Goal: Task Accomplishment & Management: Use online tool/utility

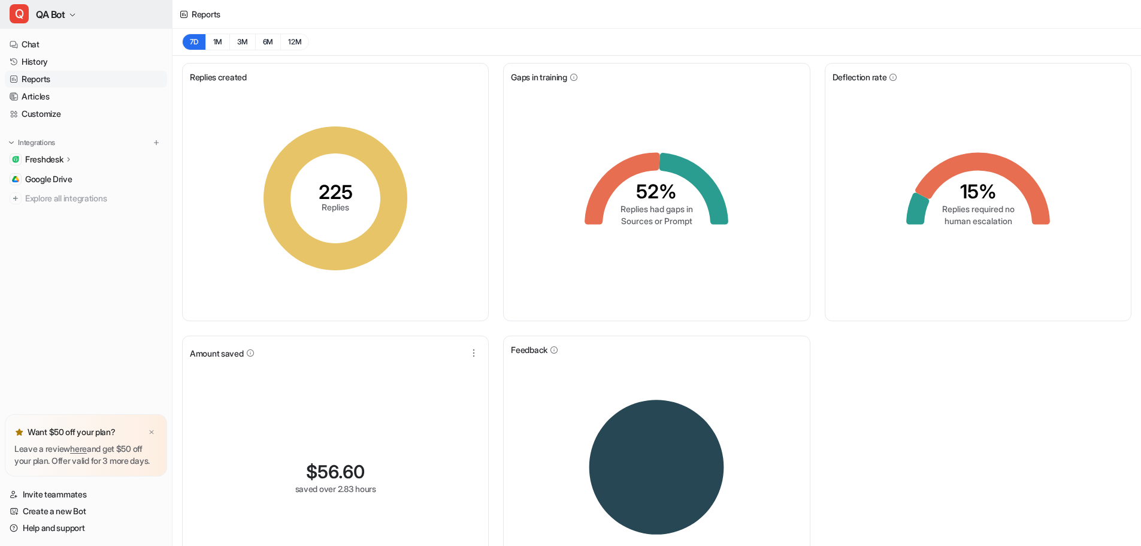
click at [73, 9] on button "Q QA Bot" at bounding box center [86, 14] width 172 height 29
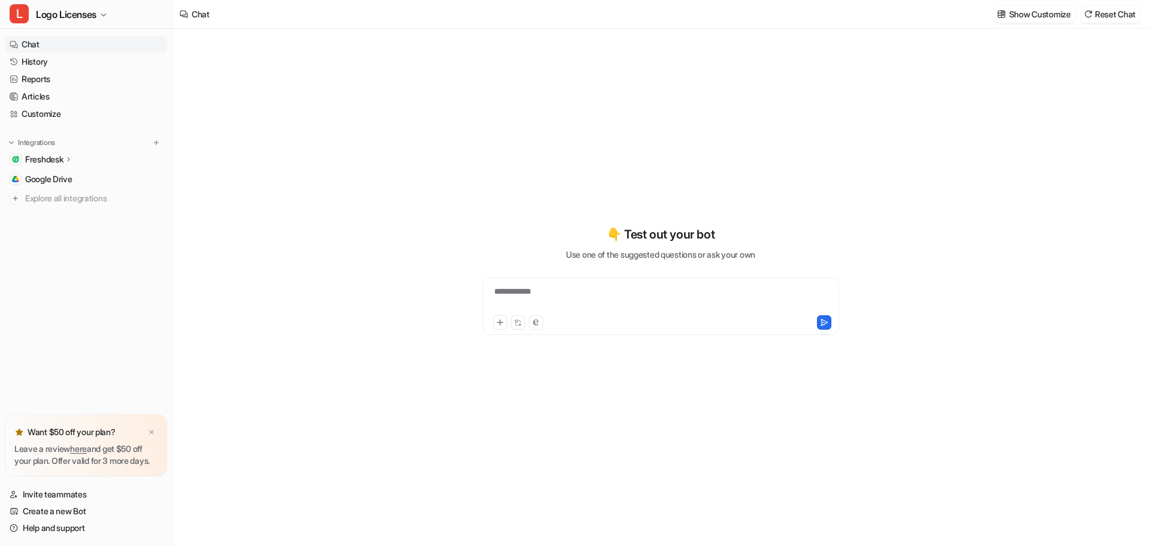
type textarea "**********"
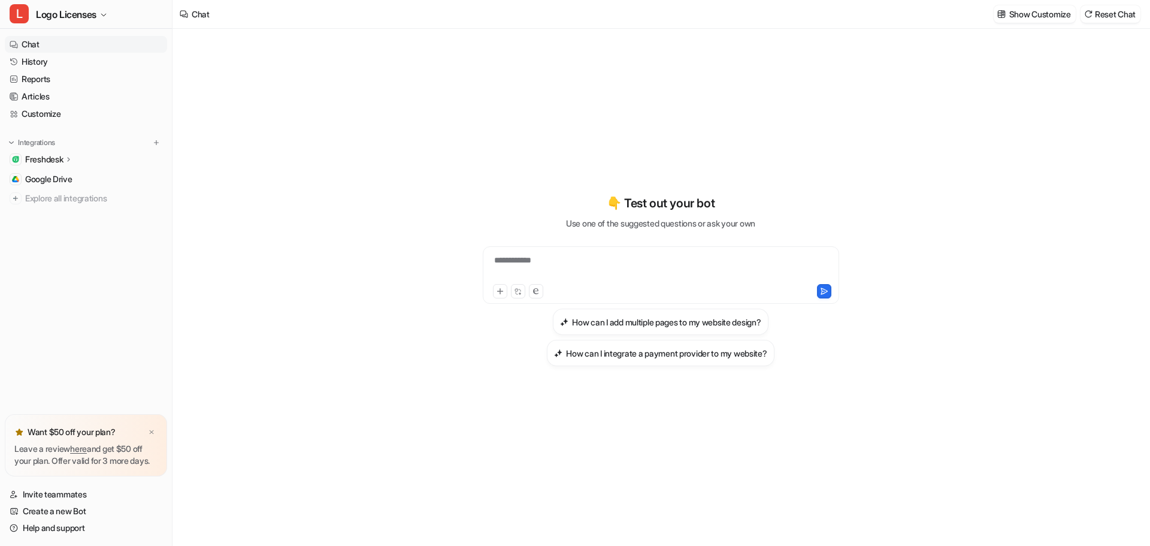
click at [54, 153] on div "Freshdesk" at bounding box center [86, 159] width 162 height 17
click at [54, 205] on p "AI Agent" at bounding box center [51, 211] width 32 height 12
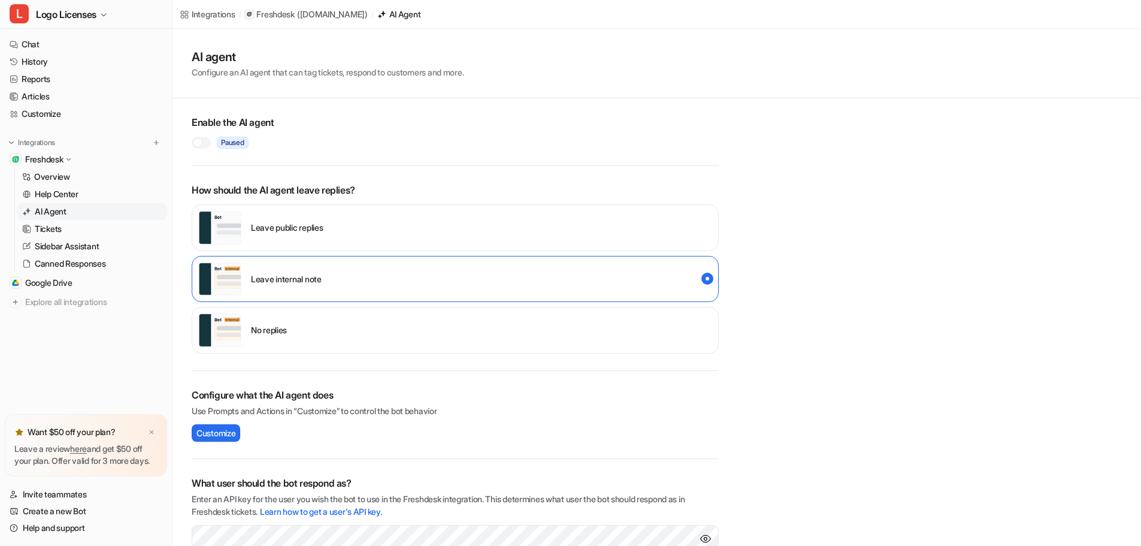
click at [199, 141] on div at bounding box center [198, 143] width 10 height 10
click at [573, 232] on div "Leave public replies" at bounding box center [455, 227] width 527 height 47
click at [44, 63] on link "History" at bounding box center [86, 61] width 162 height 17
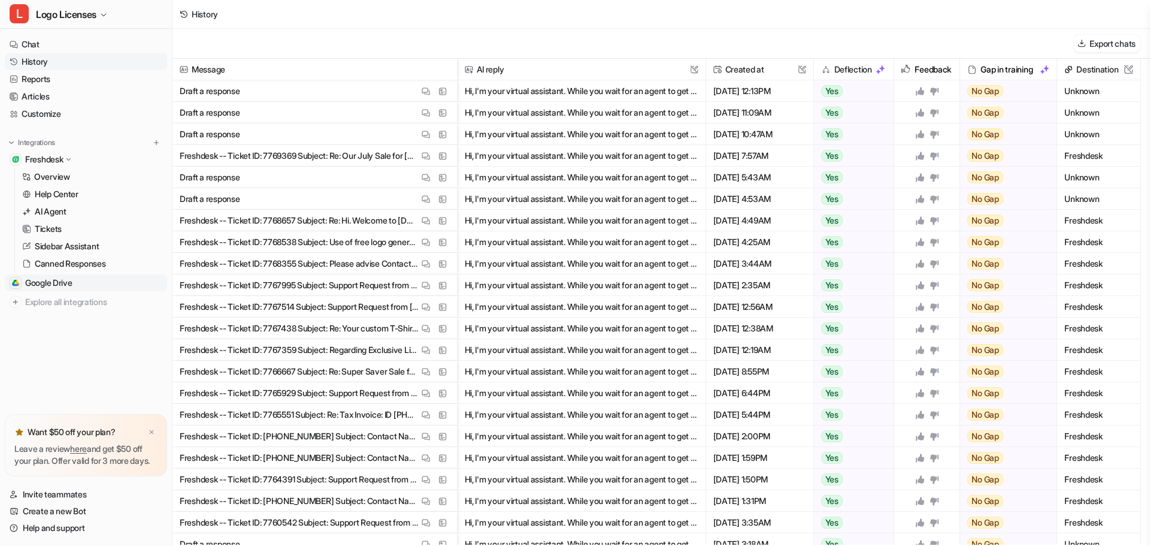
click at [62, 282] on span "Google Drive" at bounding box center [48, 283] width 47 height 12
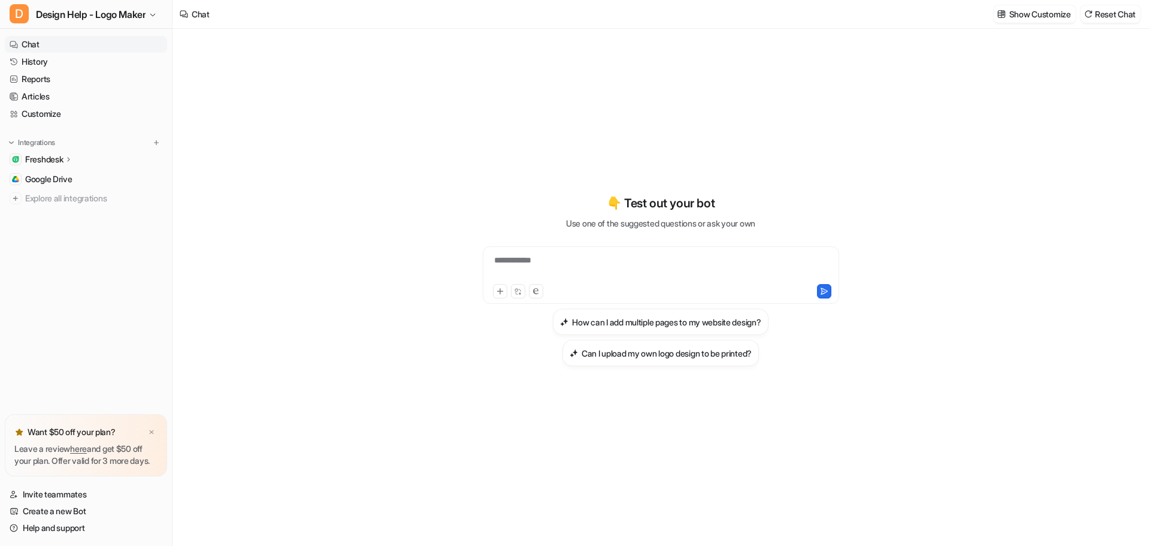
click at [43, 158] on p "Freshdesk" at bounding box center [44, 159] width 38 height 12
click at [49, 206] on p "AI Agent" at bounding box center [51, 211] width 32 height 12
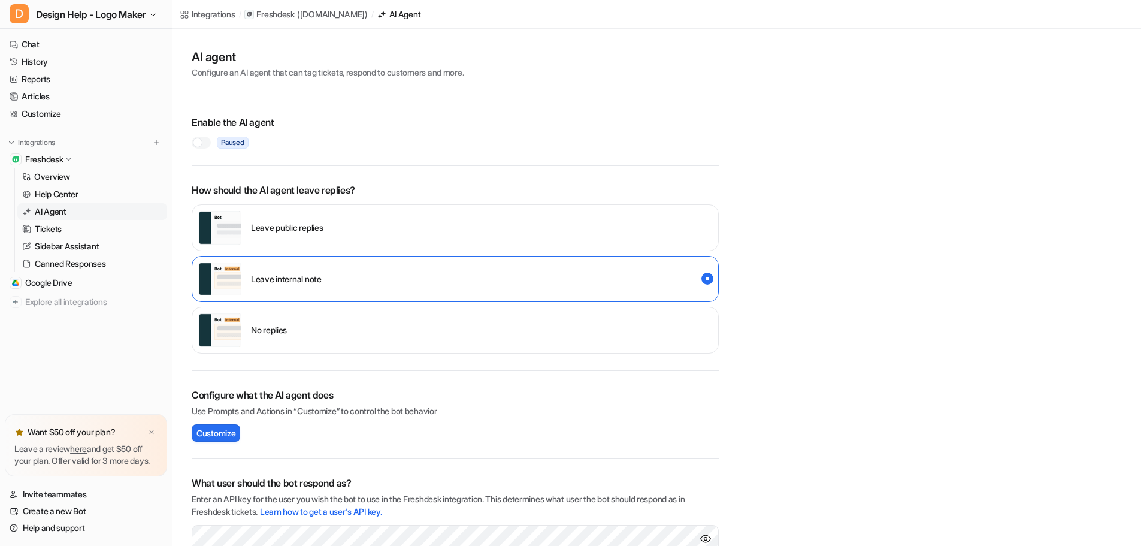
click at [204, 142] on div at bounding box center [201, 143] width 19 height 12
click at [634, 239] on div "Leave public replies" at bounding box center [455, 227] width 527 height 47
click at [50, 108] on link "Customize" at bounding box center [86, 113] width 162 height 17
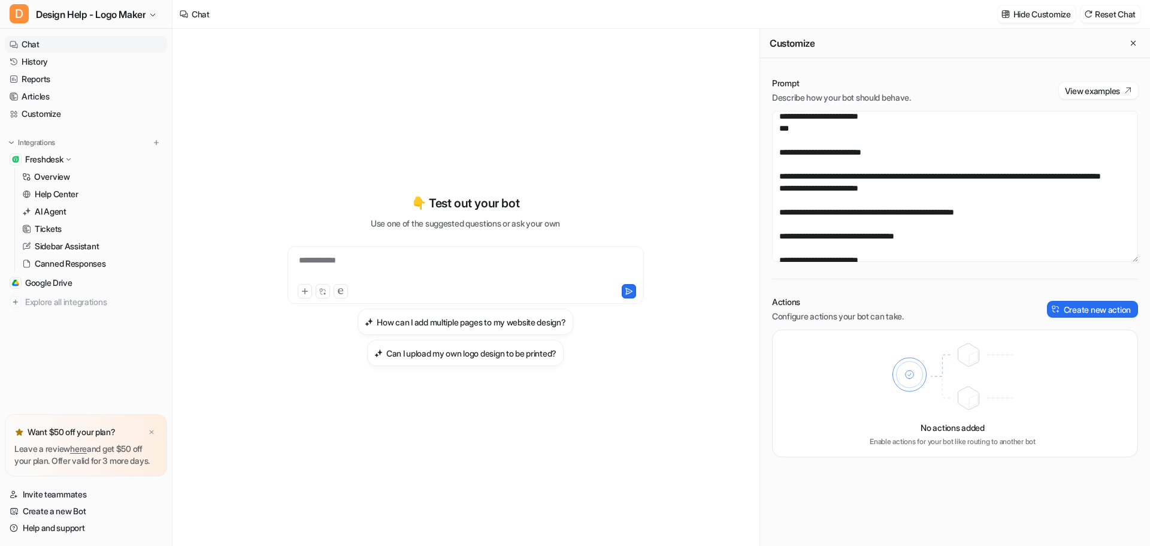
scroll to position [120, 0]
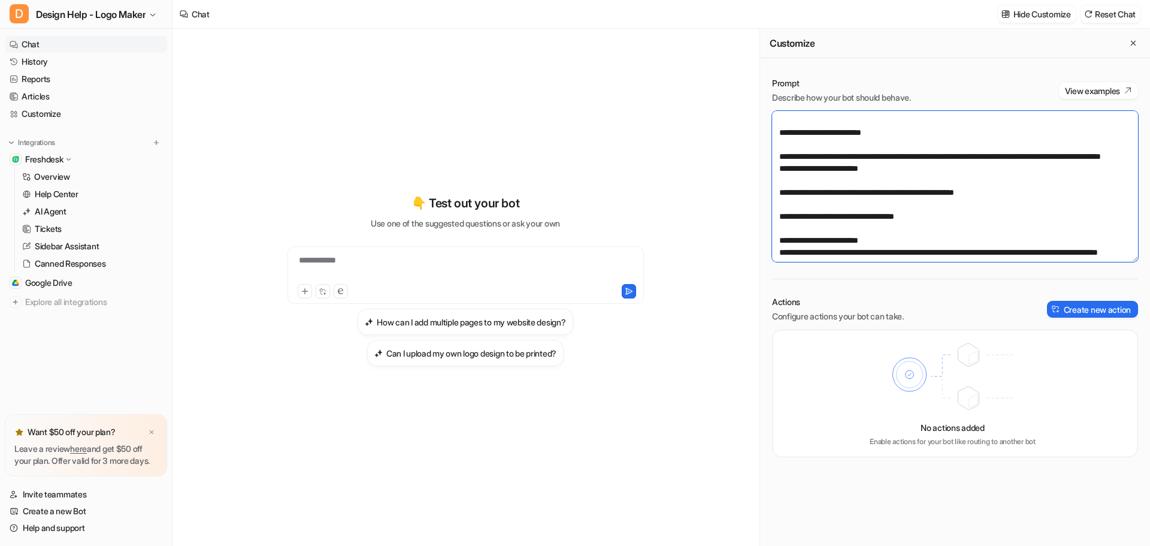
drag, startPoint x: 852, startPoint y: 177, endPoint x: 778, endPoint y: 148, distance: 79.1
click at [778, 148] on textarea at bounding box center [955, 186] width 366 height 151
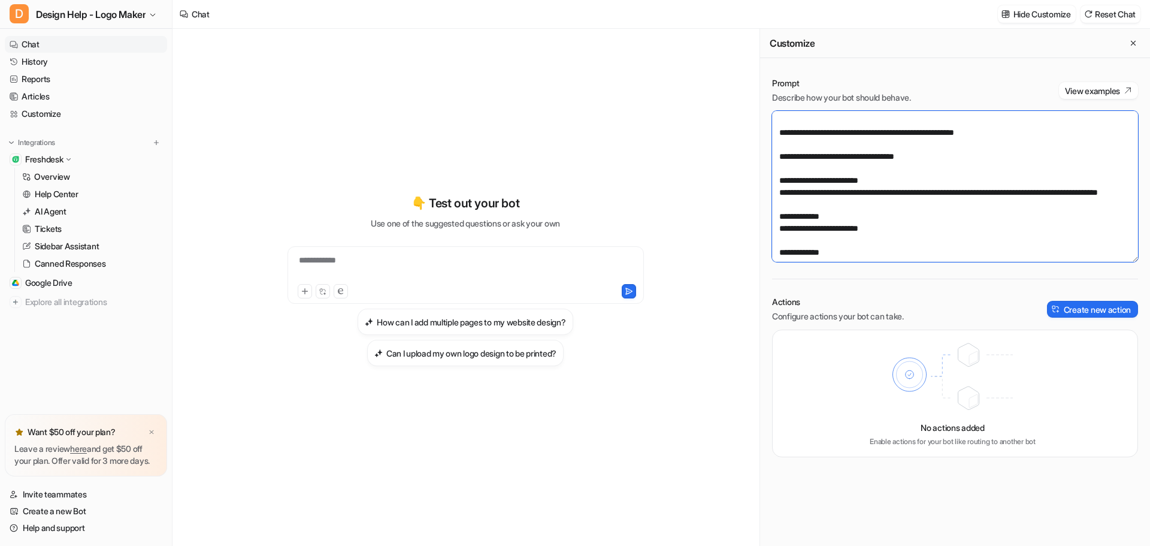
scroll to position [240, 0]
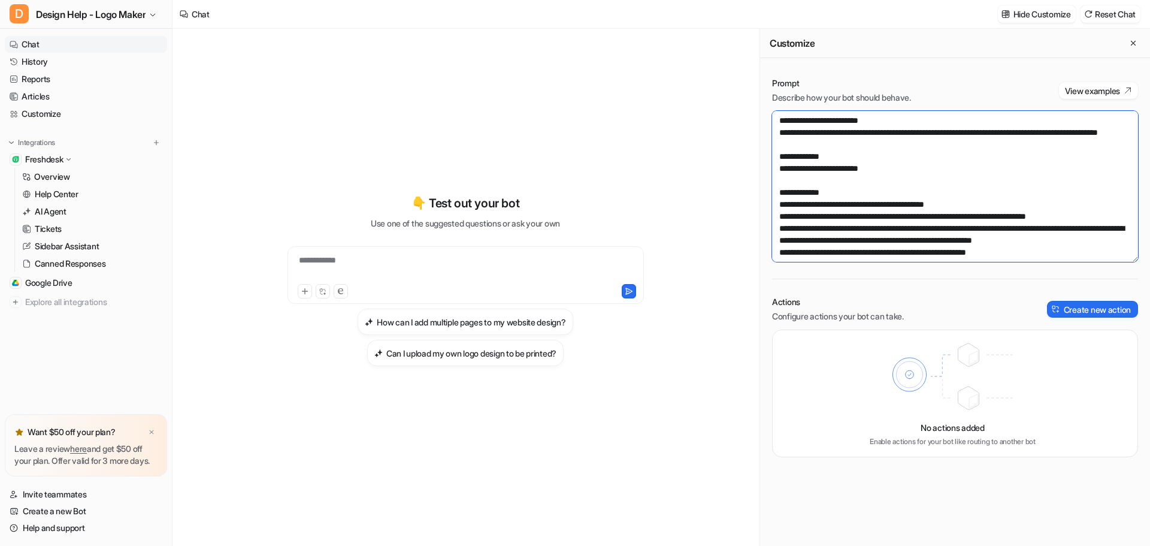
drag, startPoint x: 864, startPoint y: 169, endPoint x: 779, endPoint y: 160, distance: 85.5
click at [779, 160] on textarea at bounding box center [955, 186] width 366 height 151
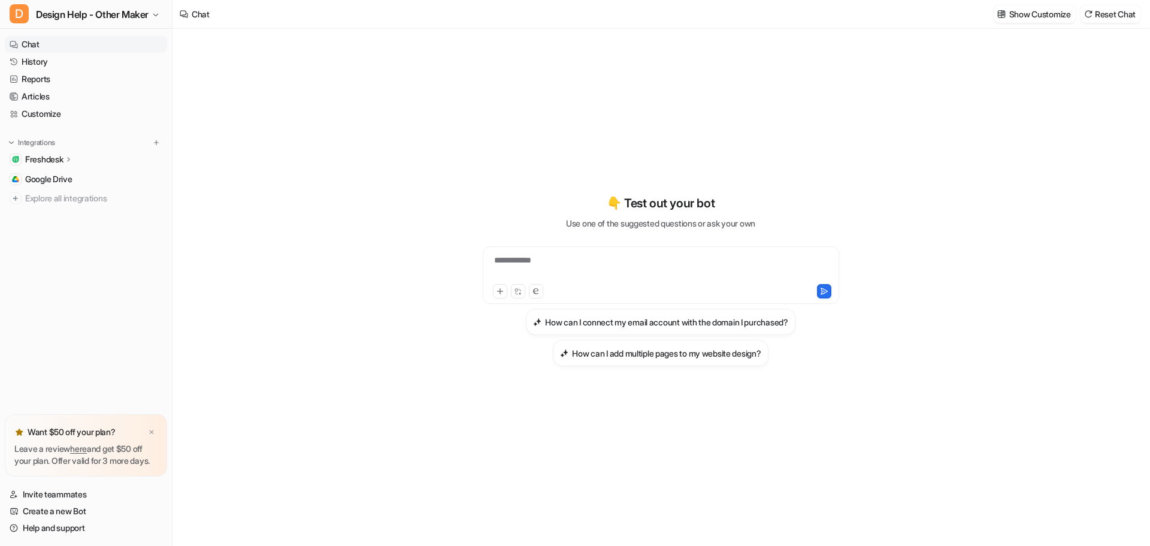
click at [52, 156] on p "Freshdesk" at bounding box center [44, 159] width 38 height 12
click at [53, 207] on p "AI Agent" at bounding box center [51, 211] width 32 height 12
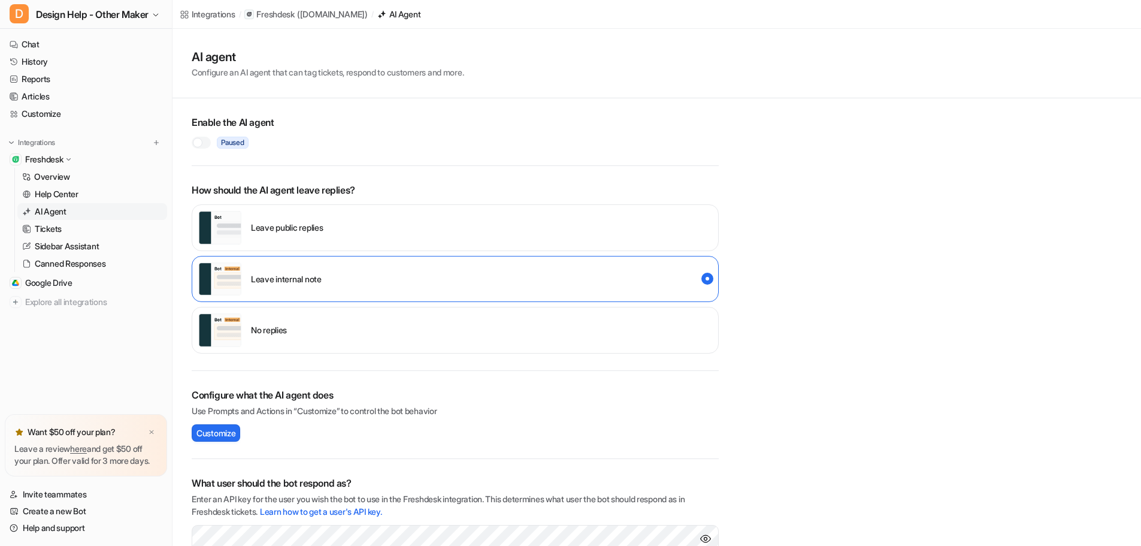
click at [214, 144] on div "Paused" at bounding box center [455, 143] width 527 height 12
click at [198, 141] on div at bounding box center [198, 143] width 10 height 10
click at [647, 234] on div "Leave public replies" at bounding box center [455, 227] width 527 height 47
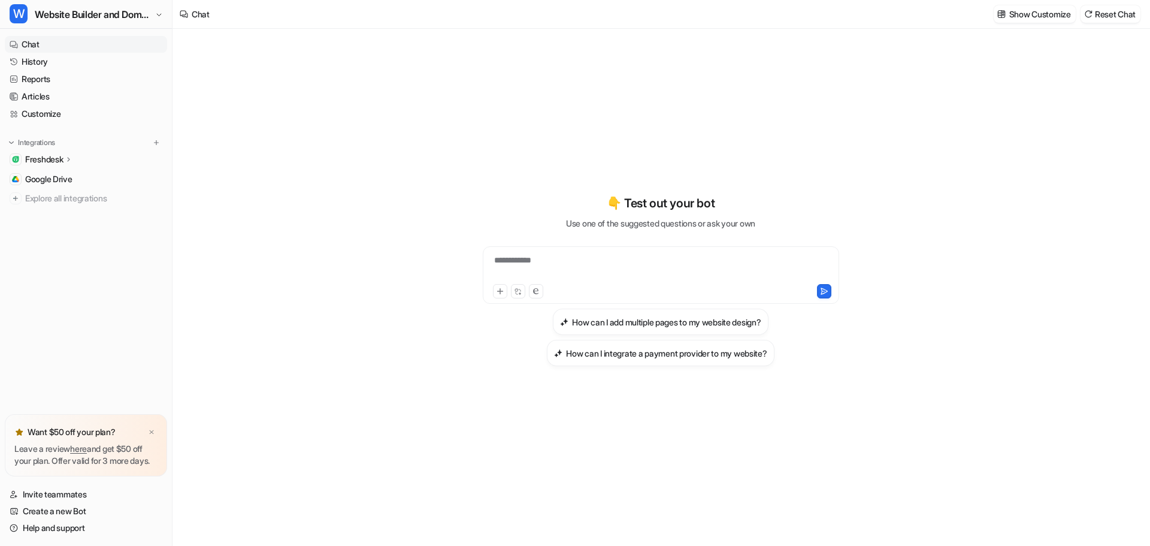
click at [51, 152] on div "Freshdesk" at bounding box center [86, 159] width 162 height 17
click at [47, 206] on p "AI Agent" at bounding box center [51, 211] width 32 height 12
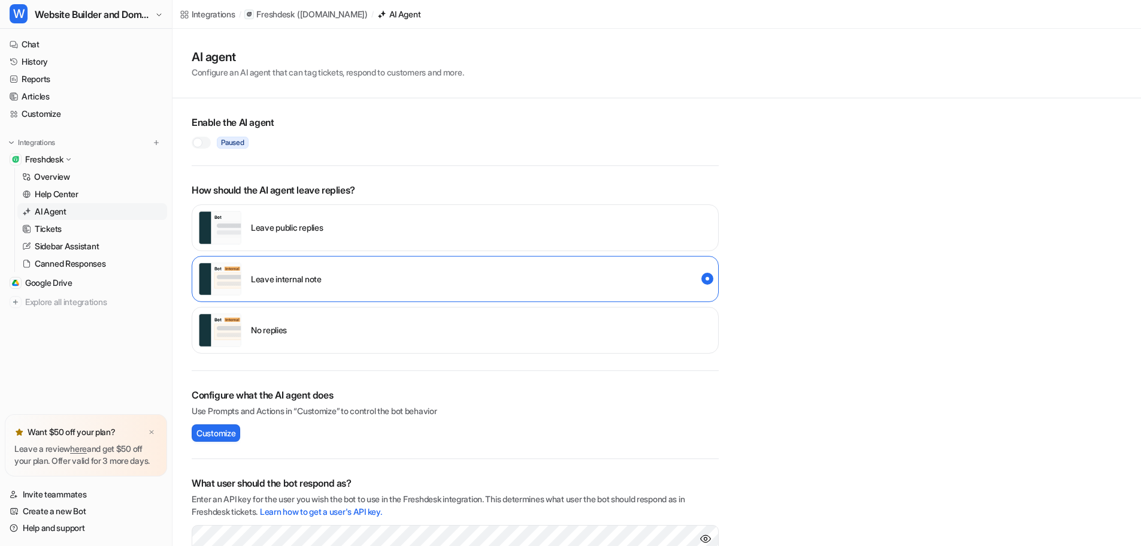
click at [207, 137] on div at bounding box center [201, 143] width 19 height 12
click at [631, 224] on div "Leave public replies" at bounding box center [455, 227] width 527 height 47
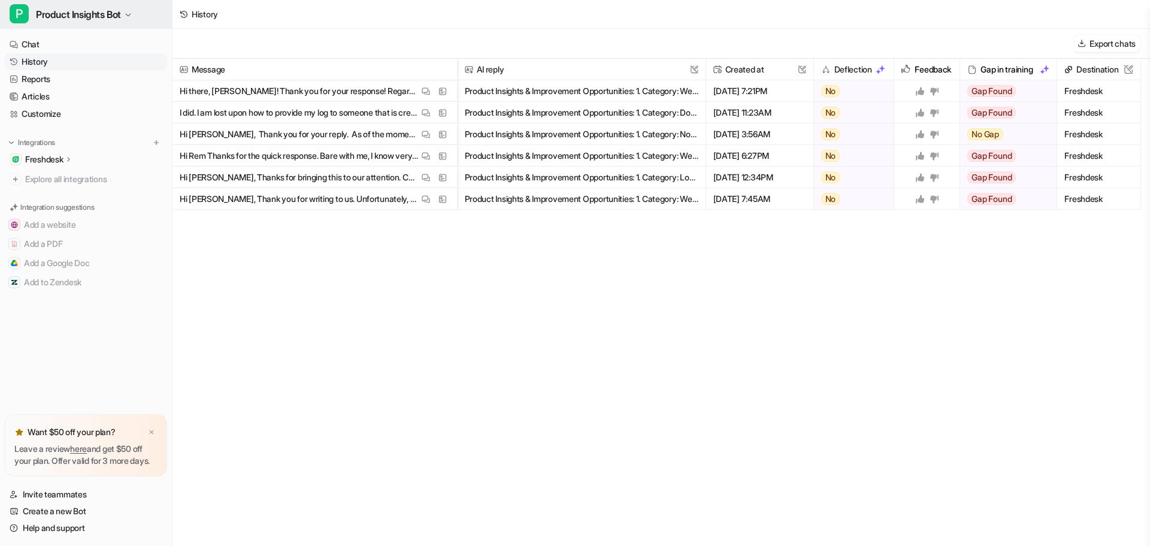
click at [136, 13] on button "P Product Insights Bot" at bounding box center [86, 14] width 172 height 29
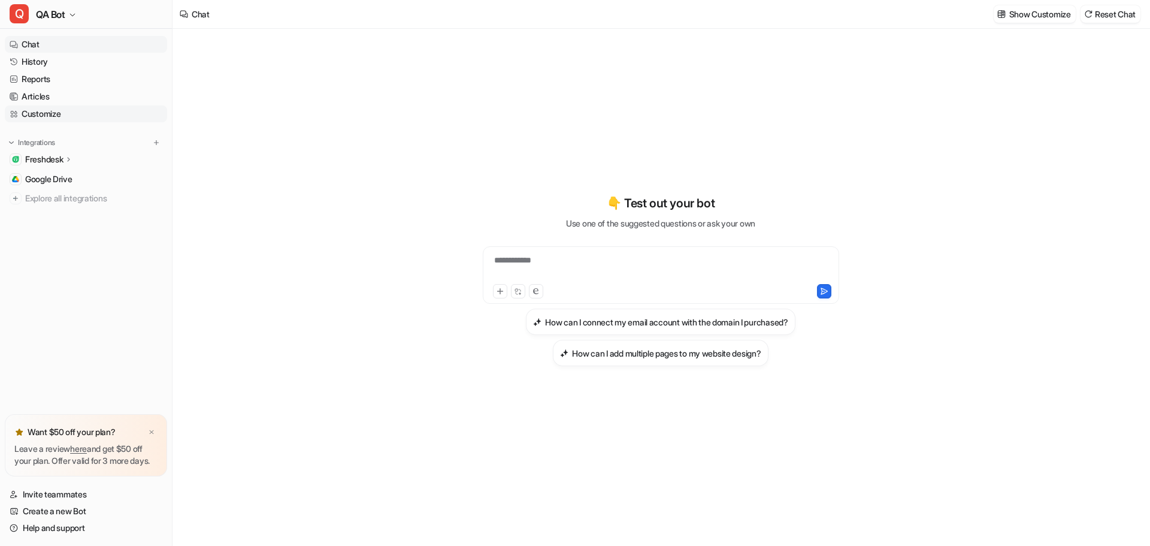
click at [42, 113] on link "Customize" at bounding box center [86, 113] width 162 height 17
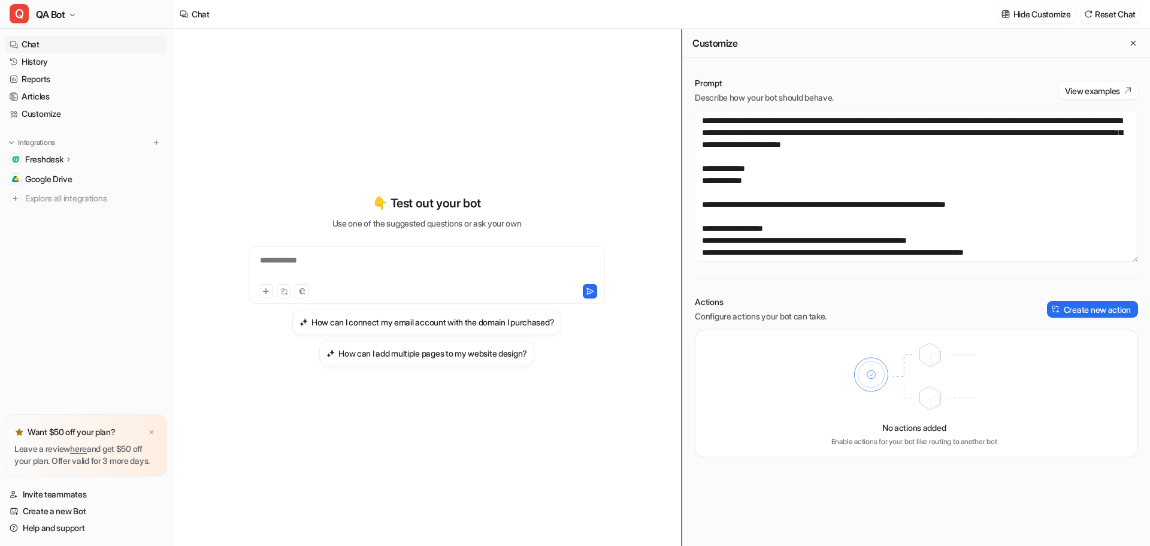
click at [559, 189] on div "**********" at bounding box center [662, 287] width 978 height 517
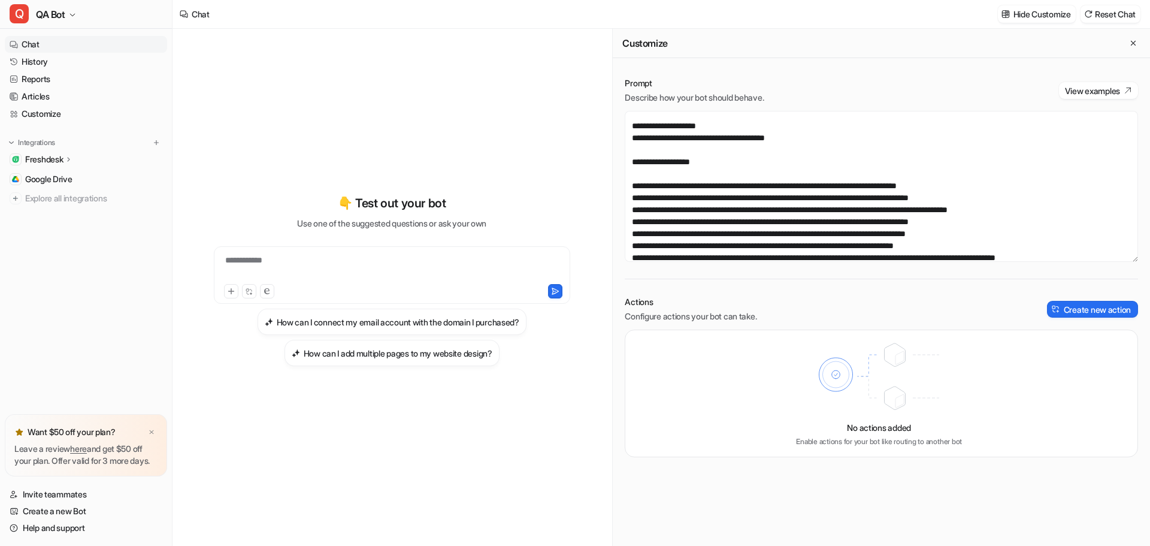
scroll to position [419, 0]
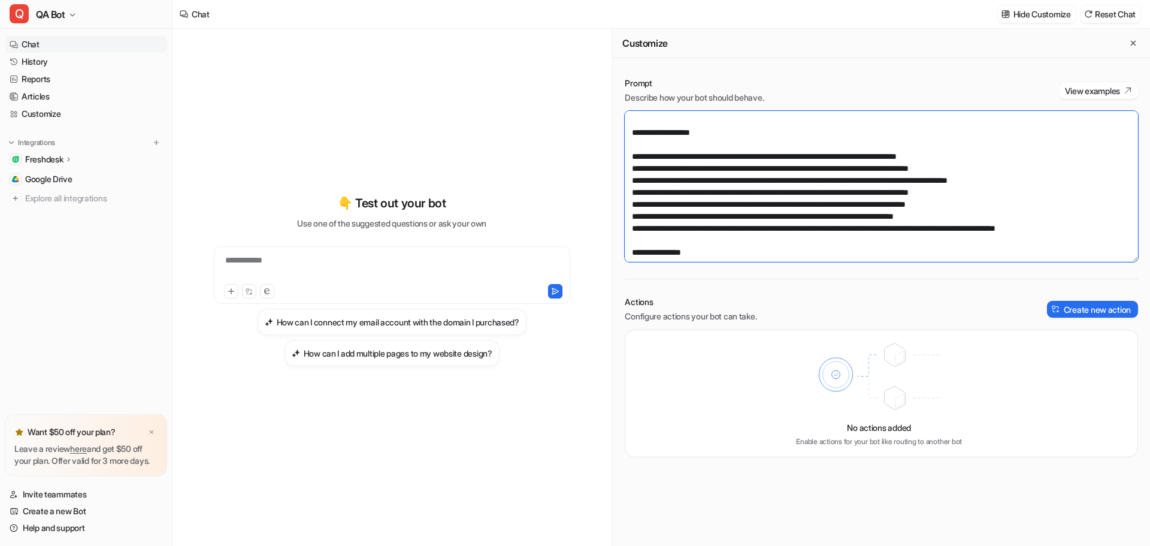
click at [753, 139] on textarea at bounding box center [881, 186] width 513 height 151
click at [753, 134] on textarea at bounding box center [881, 186] width 513 height 151
click at [752, 132] on textarea at bounding box center [881, 186] width 513 height 151
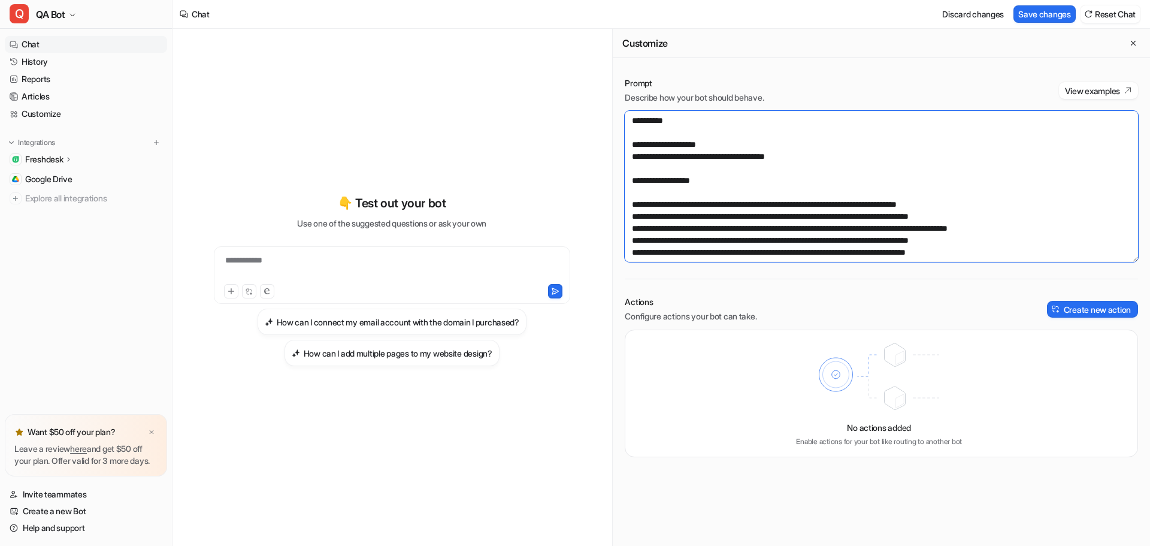
scroll to position [347, 0]
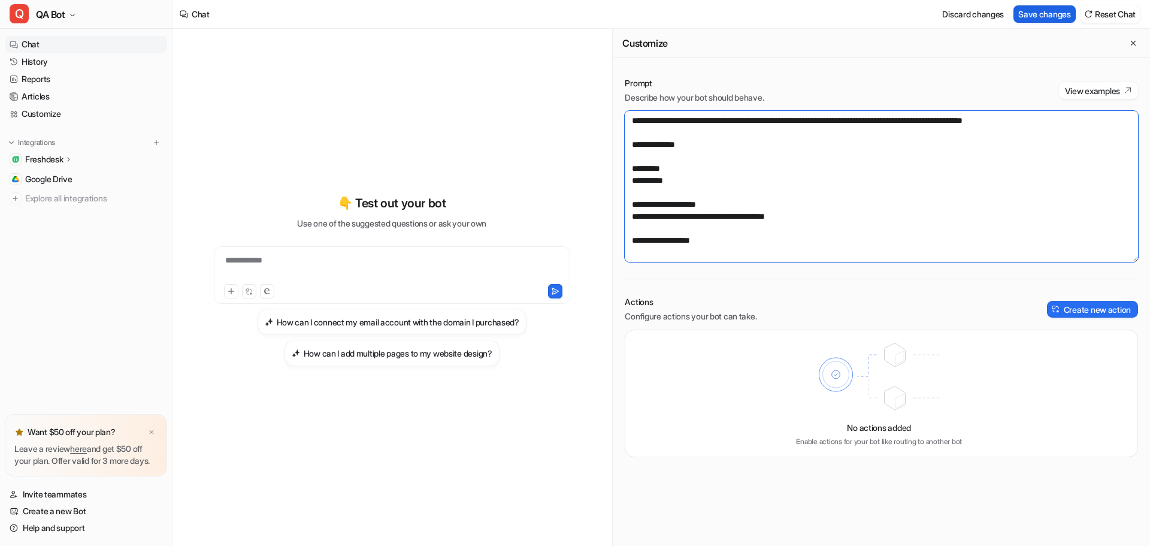
type textarea "**********"
click at [1045, 12] on button "Save changes" at bounding box center [1044, 13] width 62 height 17
click at [715, 213] on textarea at bounding box center [881, 186] width 513 height 151
click at [722, 197] on textarea at bounding box center [881, 186] width 513 height 151
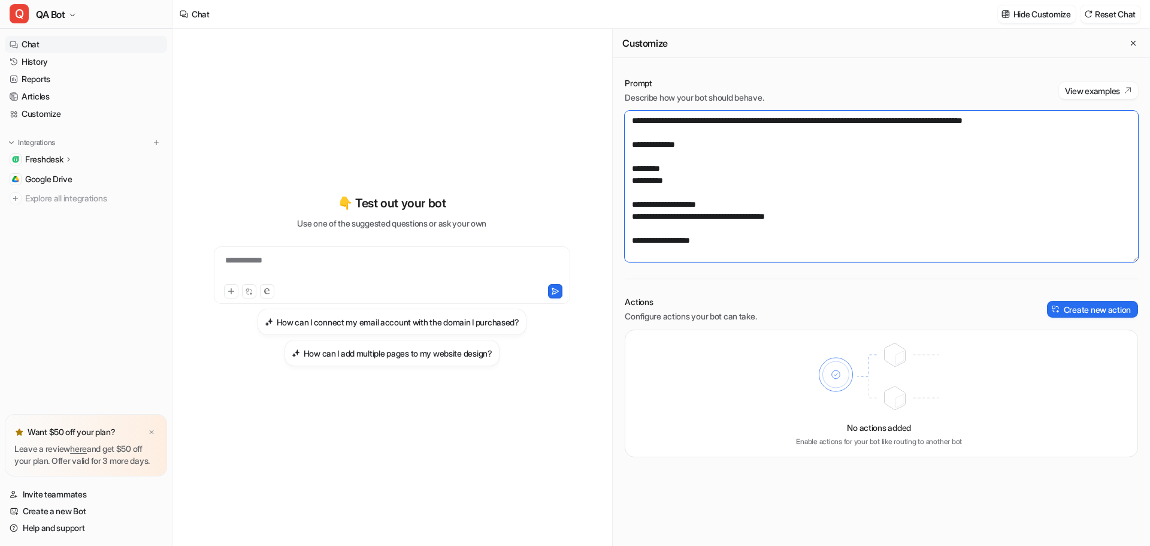
click at [713, 201] on textarea at bounding box center [881, 186] width 513 height 151
drag, startPoint x: 44, startPoint y: 59, endPoint x: 52, endPoint y: 60, distance: 7.3
click at [44, 59] on link "History" at bounding box center [86, 61] width 162 height 17
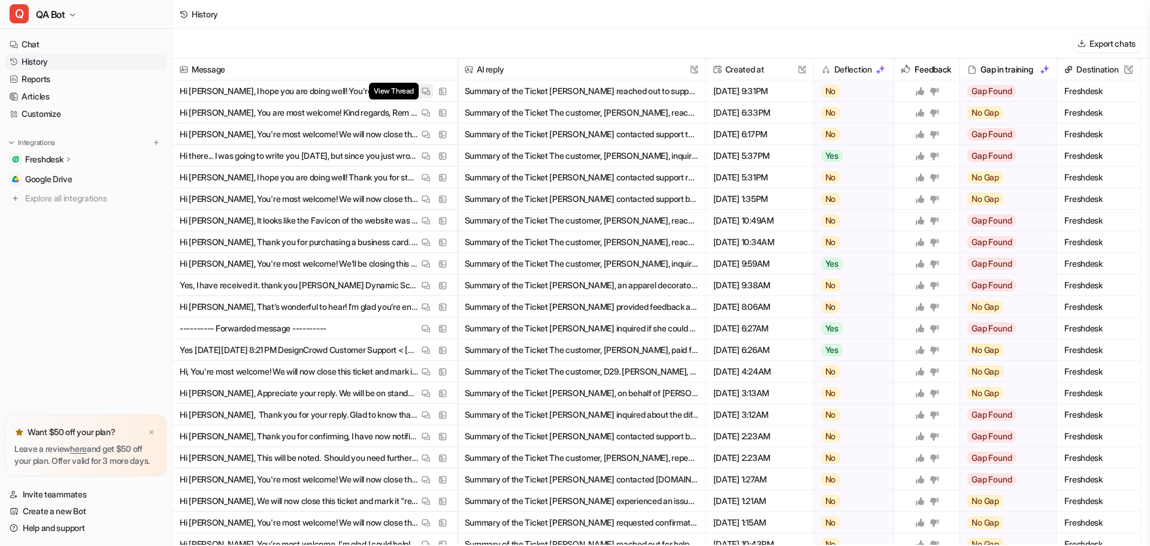
click at [430, 89] on button "View Thread" at bounding box center [426, 91] width 14 height 14
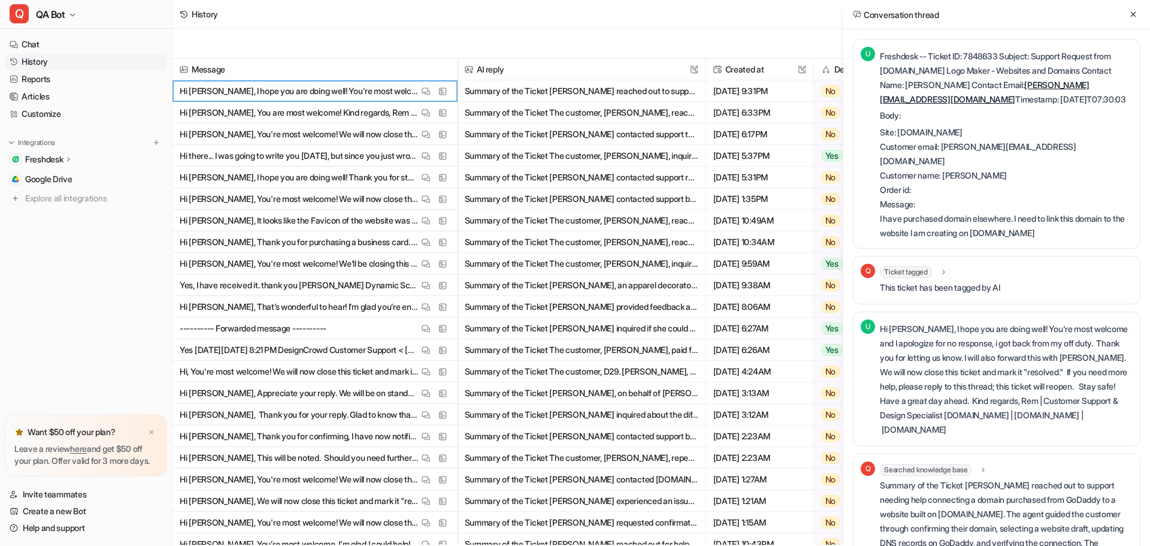
click at [985, 55] on p "Freshdesk -- Ticket ID: 7848633 Subject: Support Request from Design.com Logo M…" at bounding box center [1006, 78] width 253 height 58
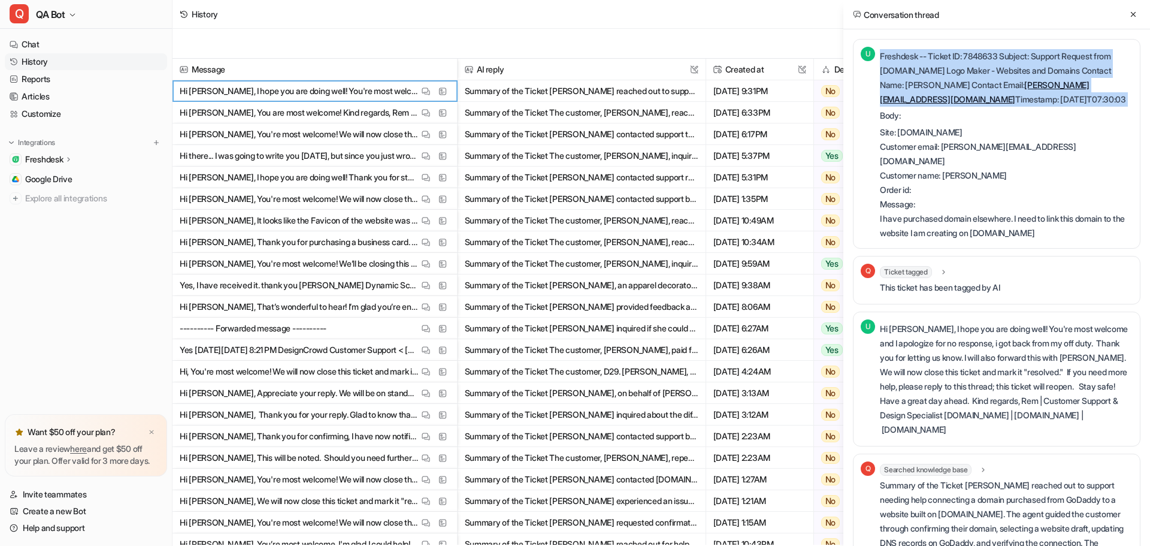
copy div "Freshdesk -- Ticket ID: 7848633 Subject: Support Request from Design.com Logo M…"
click at [982, 56] on p "Freshdesk -- Ticket ID: 7848633 Subject: Support Request from Design.com Logo M…" at bounding box center [1006, 78] width 253 height 58
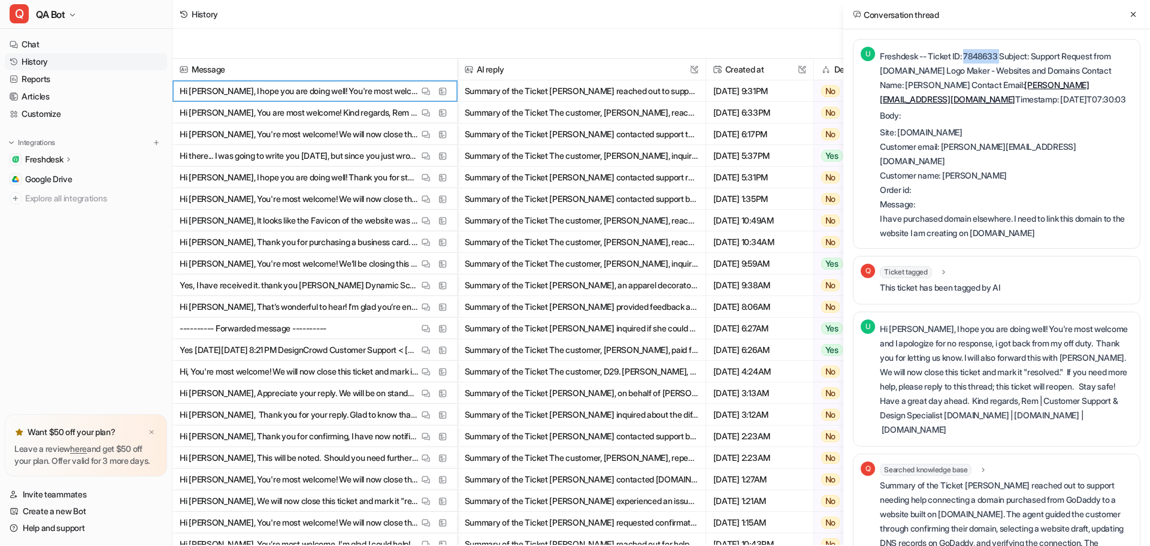
copy p "7848633"
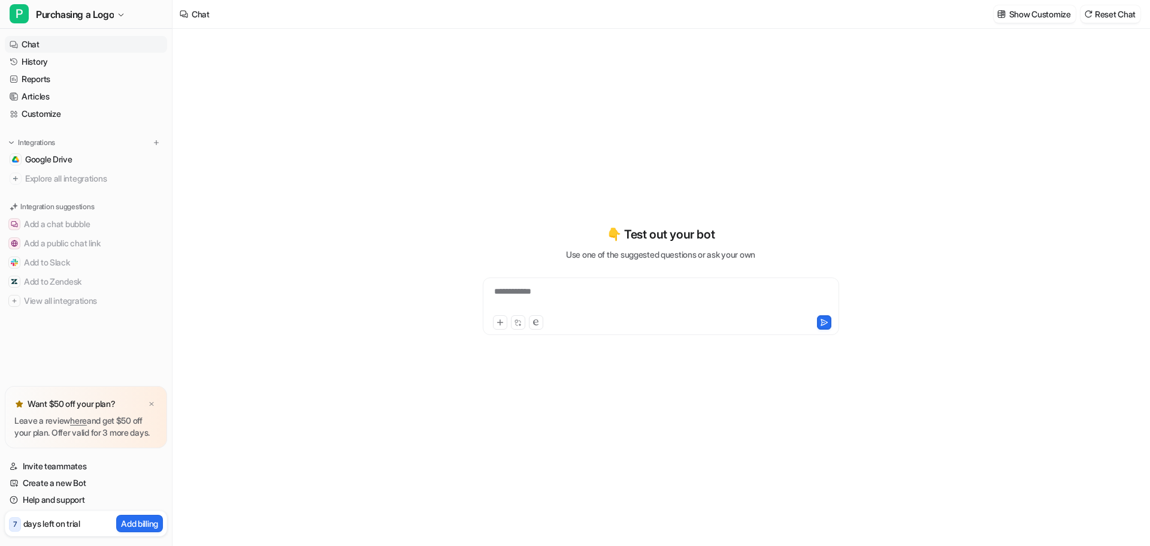
type textarea "**********"
click at [59, 108] on link "Customize" at bounding box center [86, 113] width 162 height 17
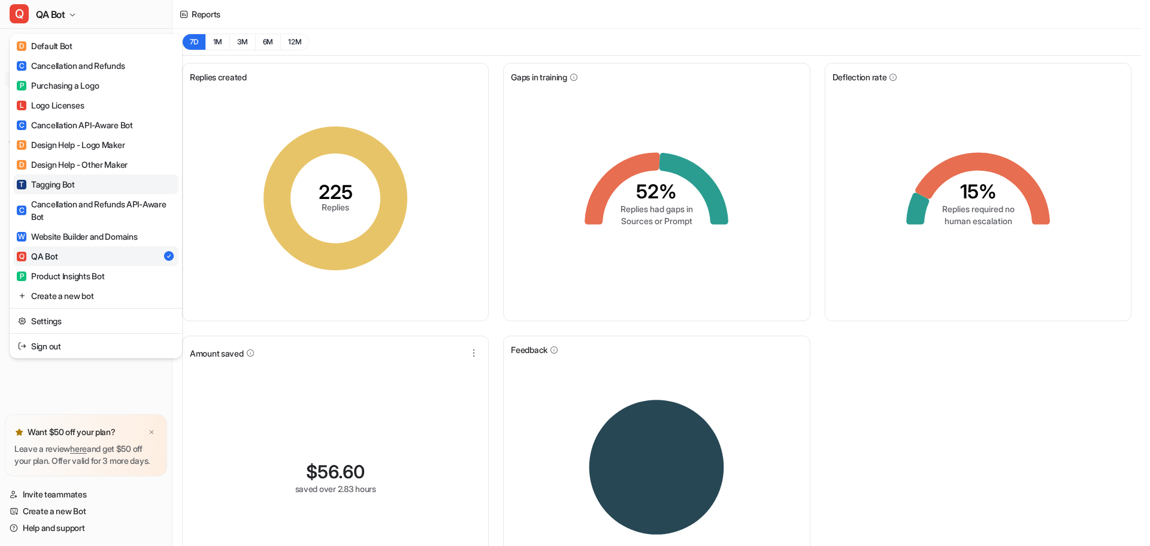
click at [64, 181] on div "T Tagging Bot" at bounding box center [46, 184] width 58 height 13
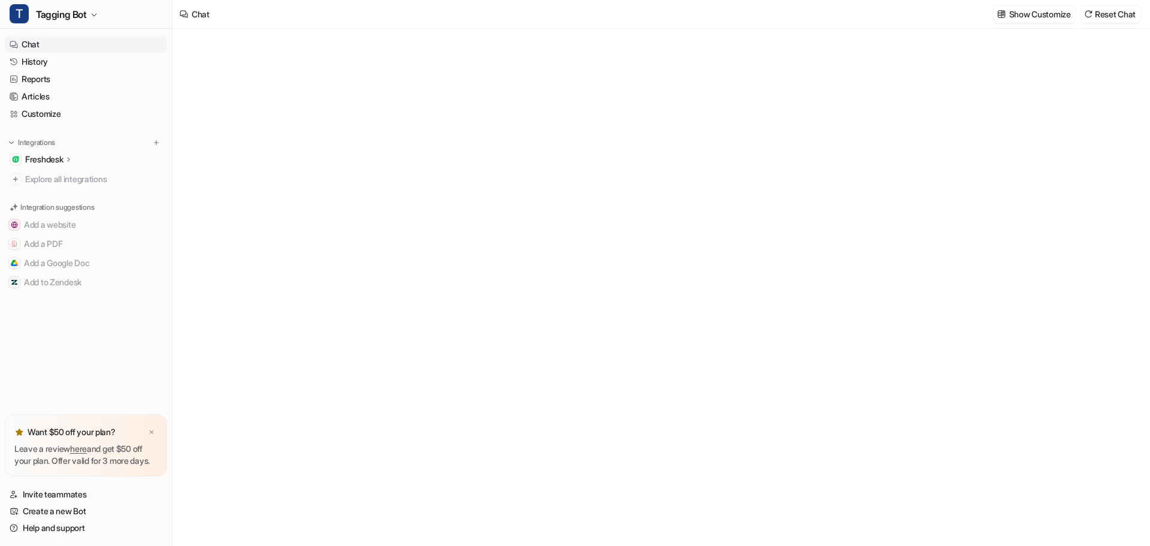
type textarea "**********"
click at [47, 110] on link "Customize" at bounding box center [86, 113] width 162 height 17
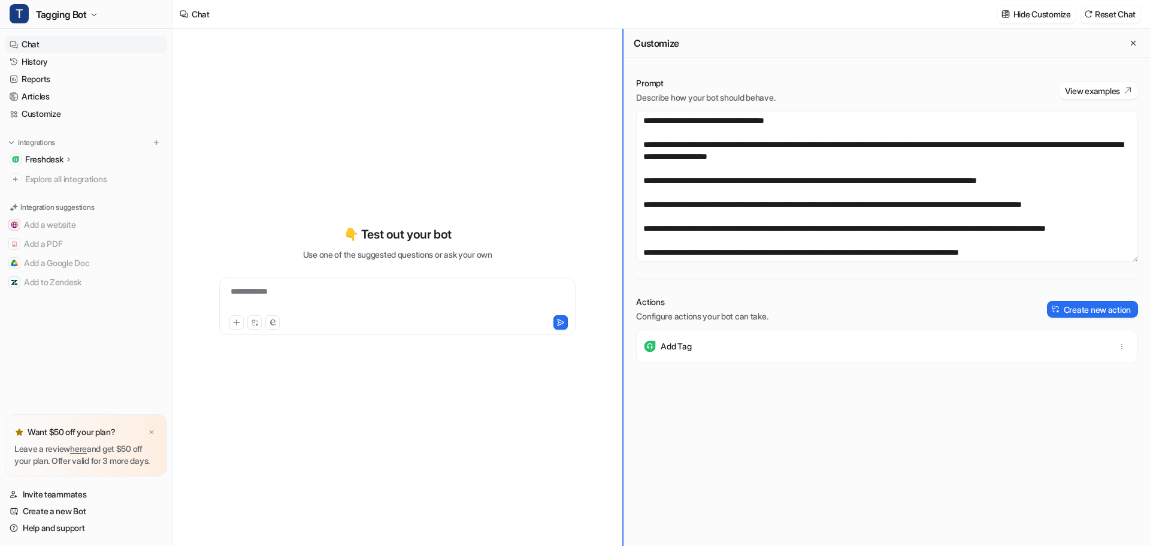
click at [555, 177] on div "**********" at bounding box center [662, 287] width 978 height 517
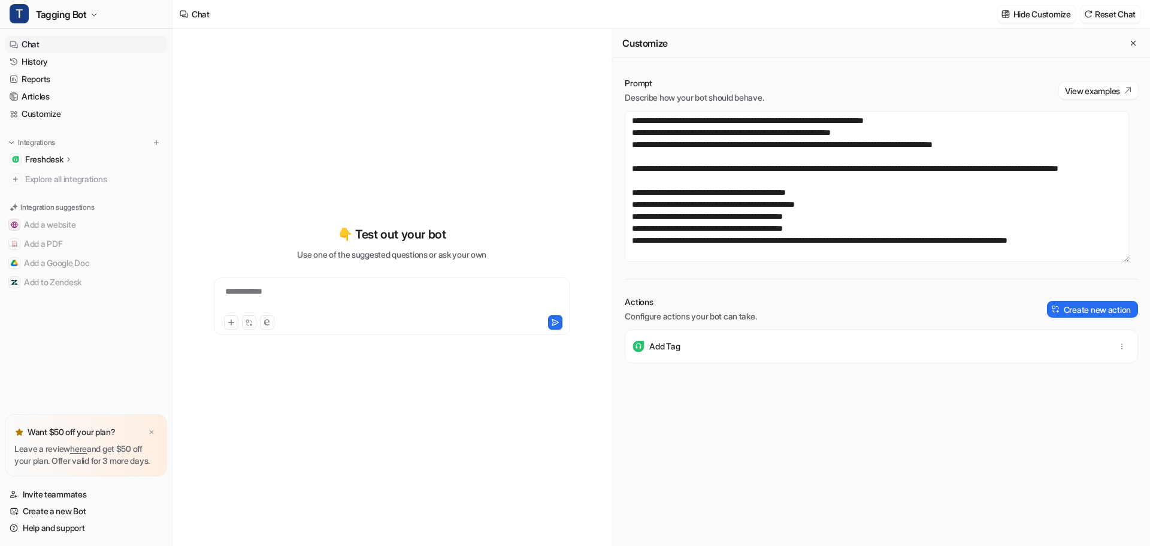
scroll to position [359, 0]
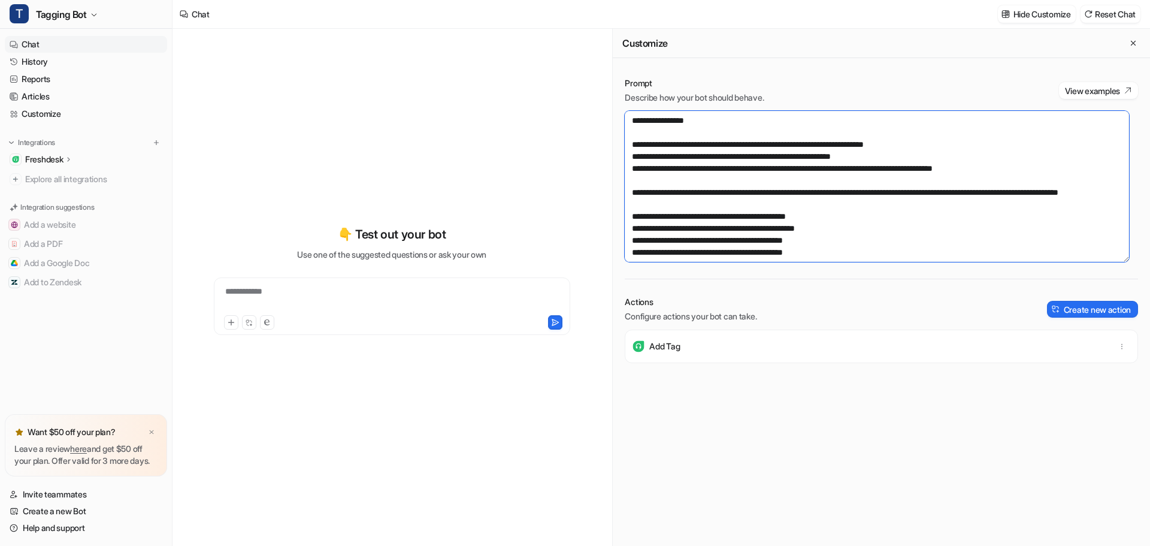
click at [948, 146] on textarea at bounding box center [877, 186] width 504 height 151
click at [972, 144] on textarea at bounding box center [877, 186] width 504 height 151
drag, startPoint x: 802, startPoint y: 156, endPoint x: 959, endPoint y: 146, distance: 157.3
click at [959, 146] on textarea at bounding box center [877, 186] width 504 height 151
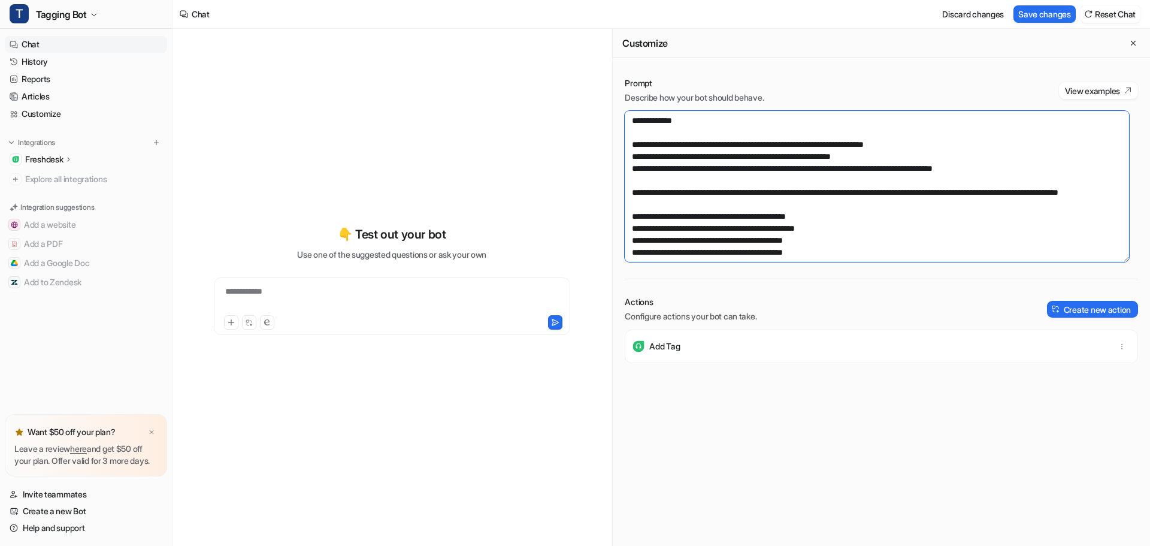
drag, startPoint x: 927, startPoint y: 155, endPoint x: 961, endPoint y: 146, distance: 34.9
click at [961, 146] on textarea at bounding box center [877, 186] width 504 height 151
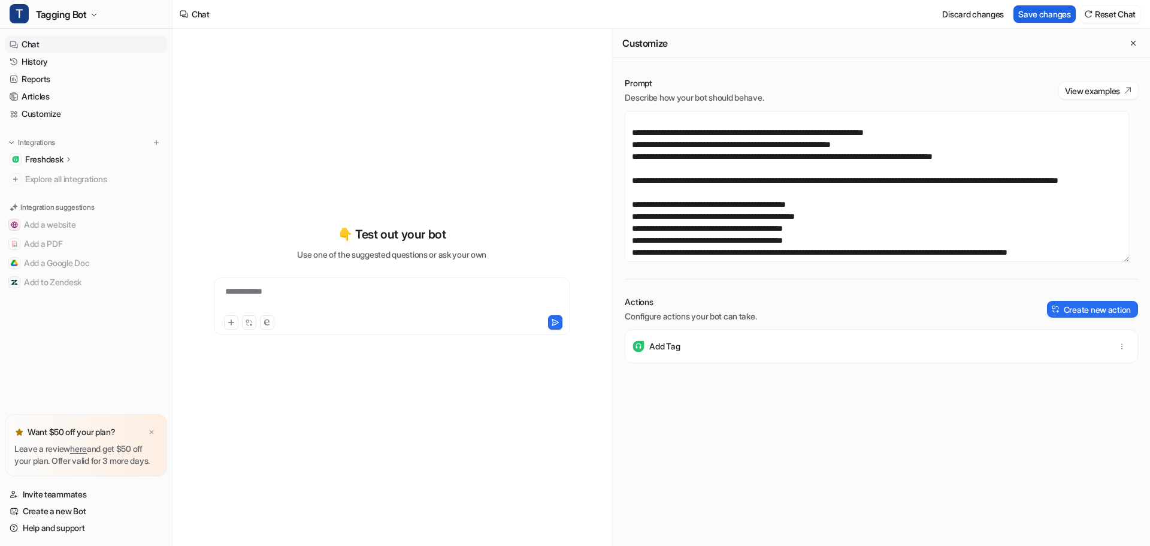
click at [1024, 10] on button "Save changes" at bounding box center [1044, 13] width 62 height 17
click at [94, 15] on icon "button" at bounding box center [93, 14] width 7 height 7
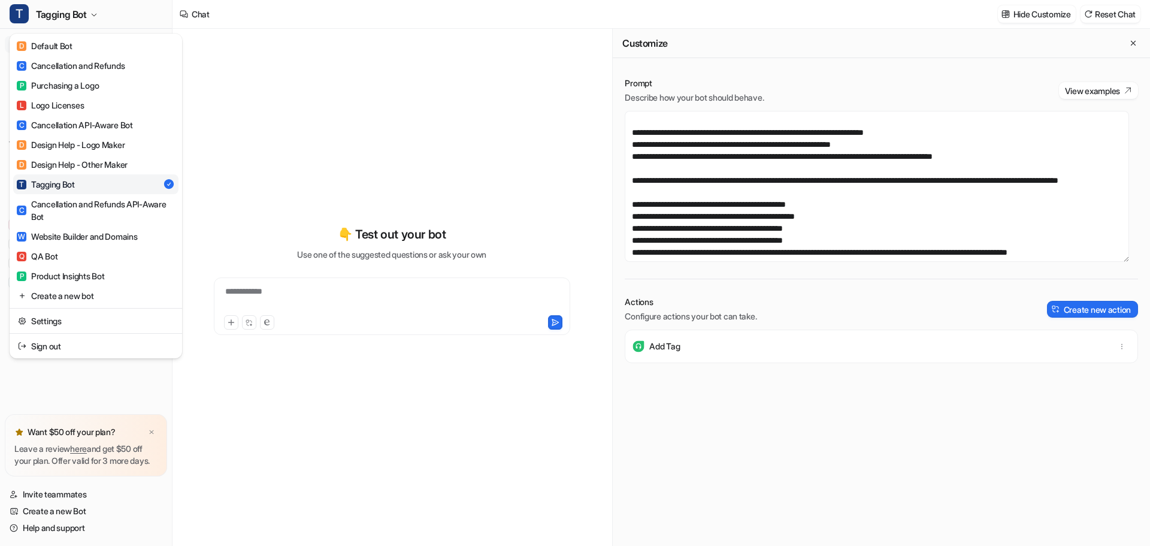
click at [240, 55] on div "**********" at bounding box center [575, 273] width 1150 height 546
click at [240, 55] on div "**********" at bounding box center [391, 287] width 419 height 517
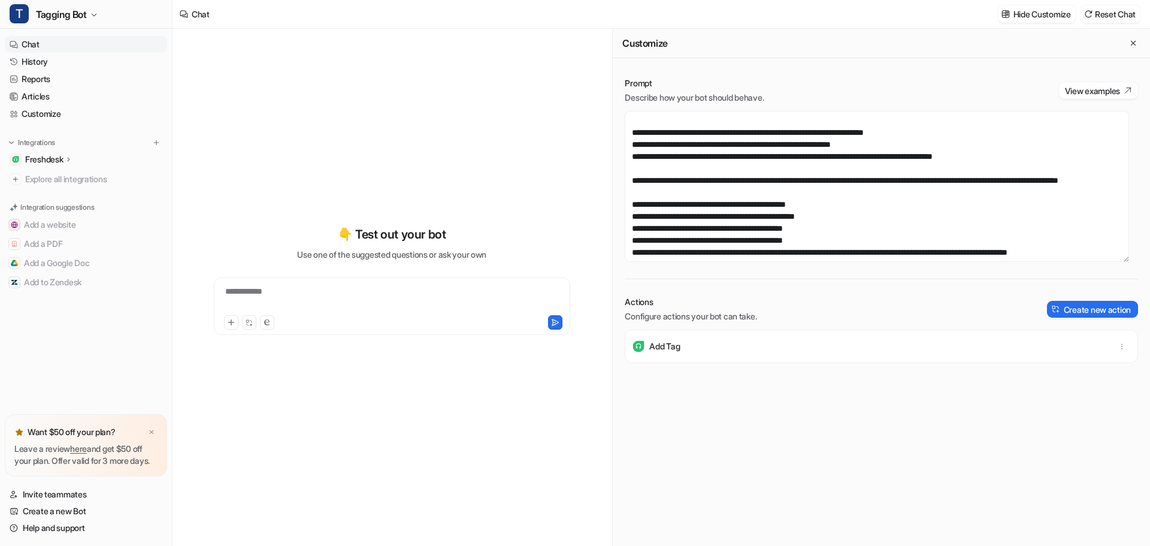
click at [361, 294] on div "**********" at bounding box center [392, 299] width 350 height 28
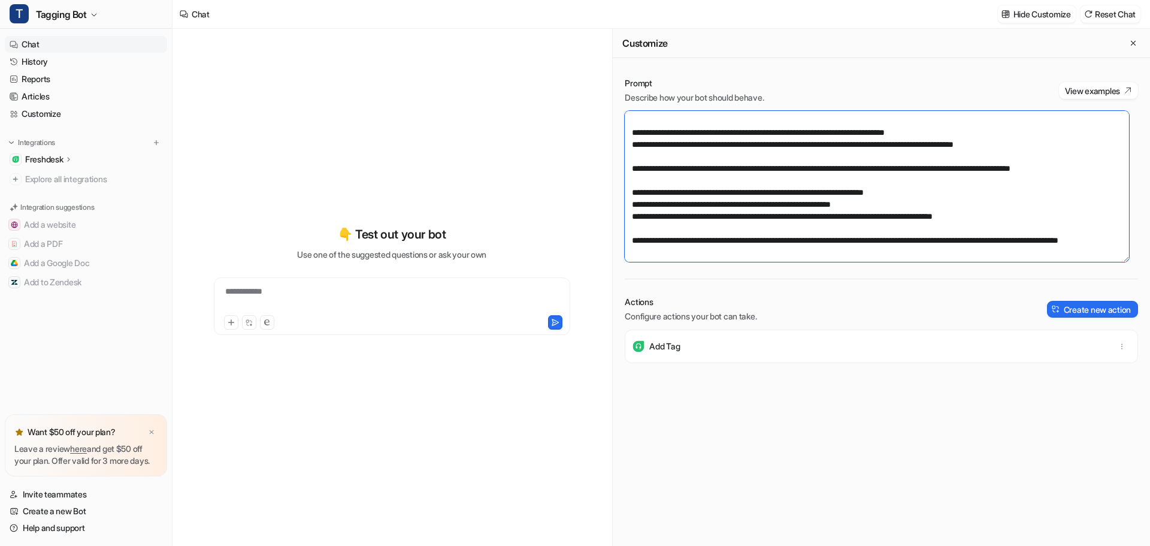
drag, startPoint x: 1108, startPoint y: 204, endPoint x: 937, endPoint y: 197, distance: 170.8
click at [957, 200] on textarea at bounding box center [877, 186] width 504 height 151
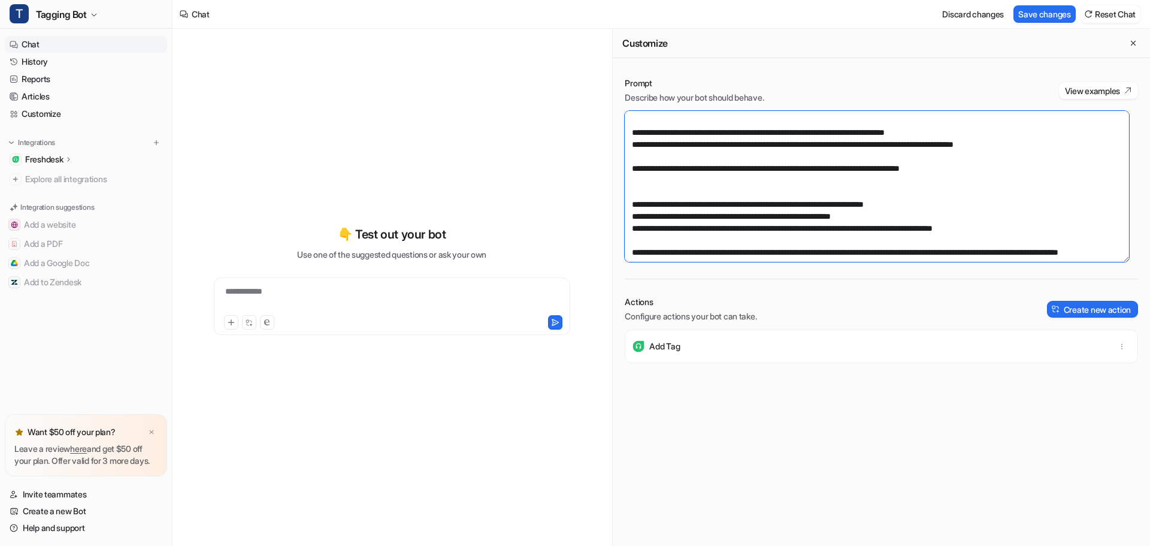
drag, startPoint x: 958, startPoint y: 206, endPoint x: 626, endPoint y: 202, distance: 332.4
click at [626, 202] on textarea at bounding box center [877, 186] width 504 height 151
click at [635, 213] on textarea at bounding box center [877, 186] width 504 height 151
paste textarea "**********"
drag, startPoint x: 960, startPoint y: 219, endPoint x: 774, endPoint y: 219, distance: 185.1
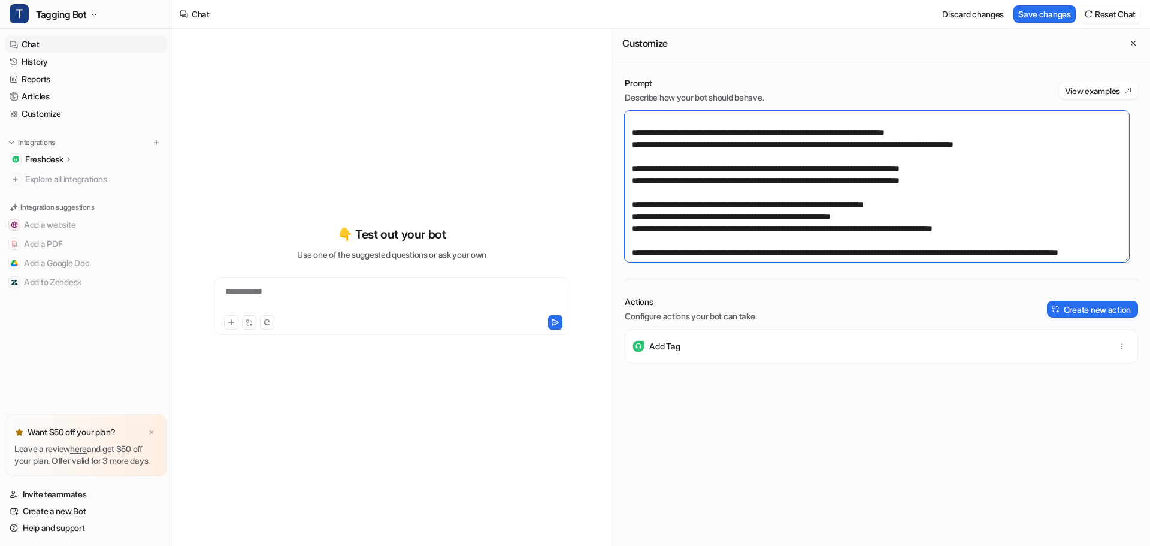
click at [774, 219] on textarea at bounding box center [877, 186] width 504 height 151
type textarea "**********"
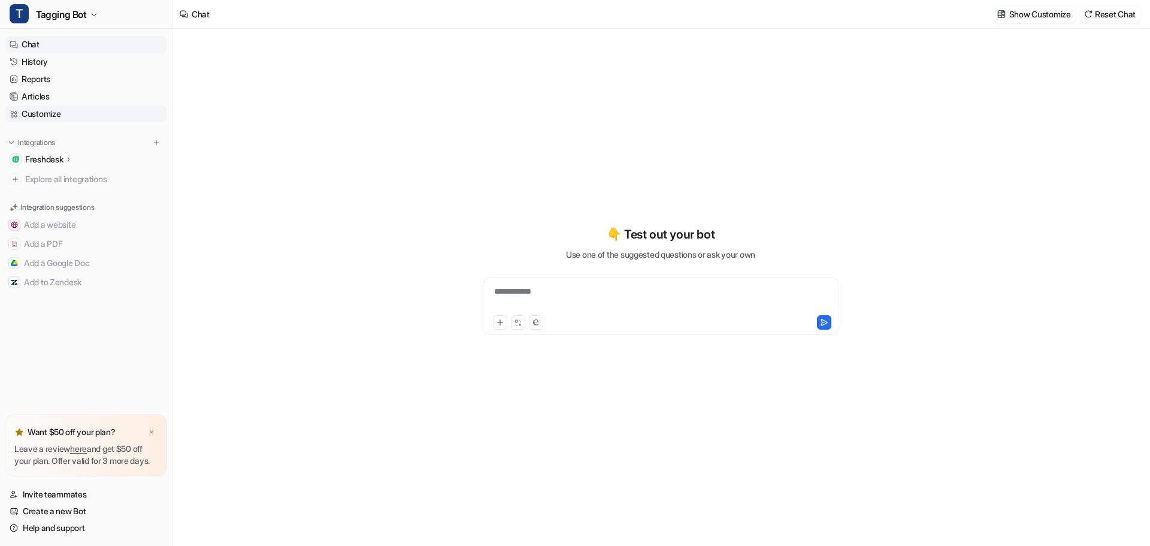
click at [50, 109] on link "Customize" at bounding box center [86, 113] width 162 height 17
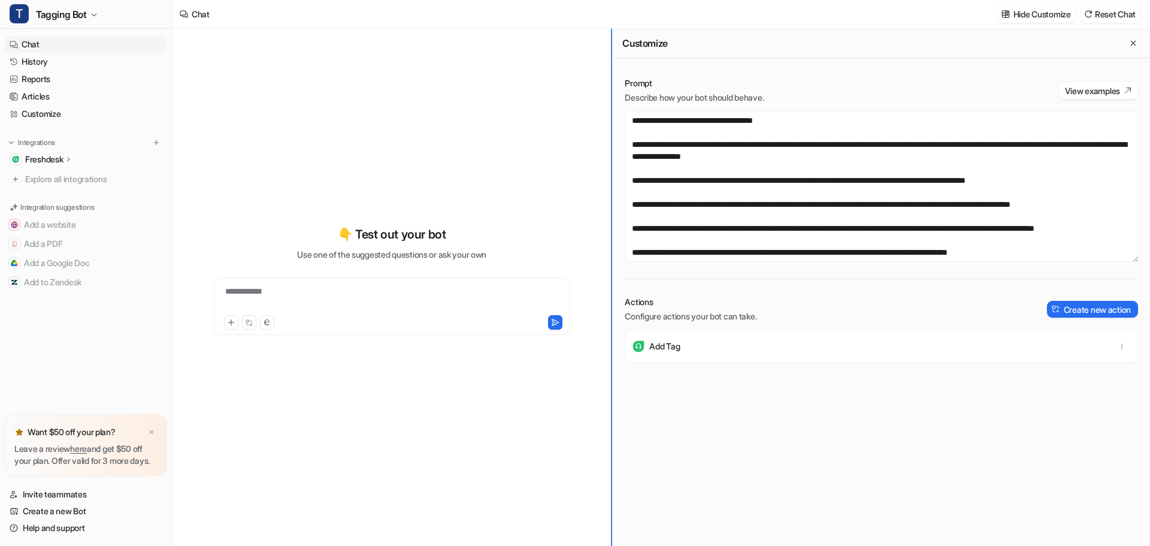
click at [433, 163] on div "**********" at bounding box center [662, 287] width 978 height 517
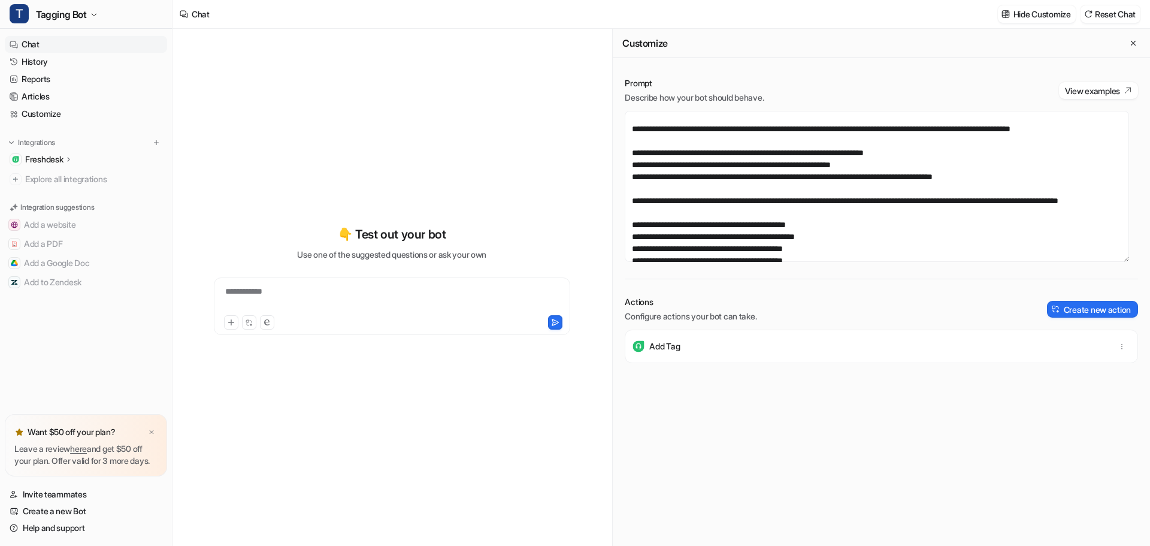
scroll to position [311, 0]
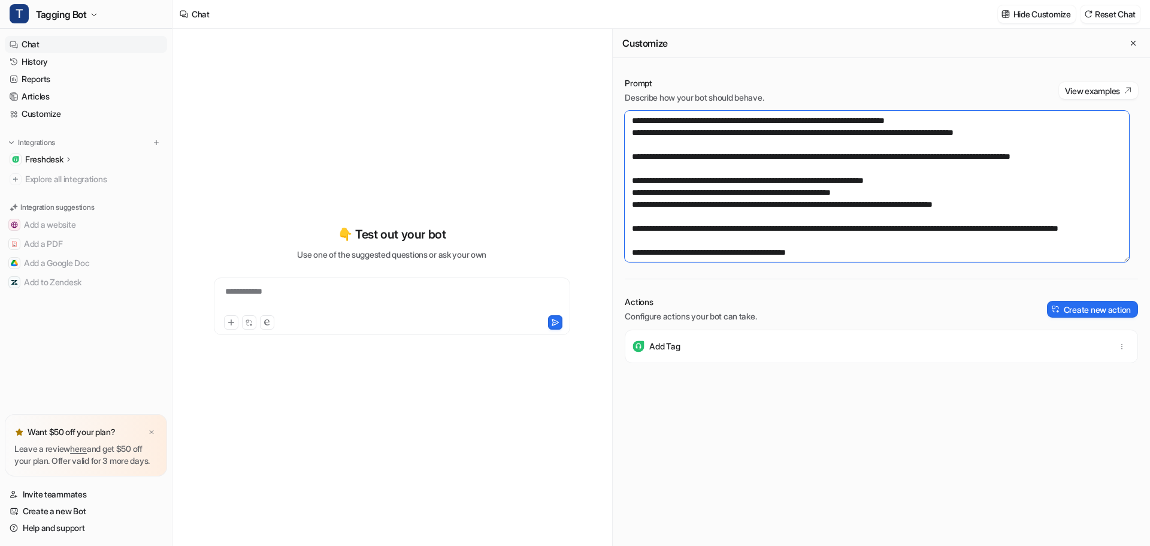
click at [974, 189] on textarea at bounding box center [877, 186] width 504 height 151
click at [976, 193] on textarea at bounding box center [877, 186] width 504 height 151
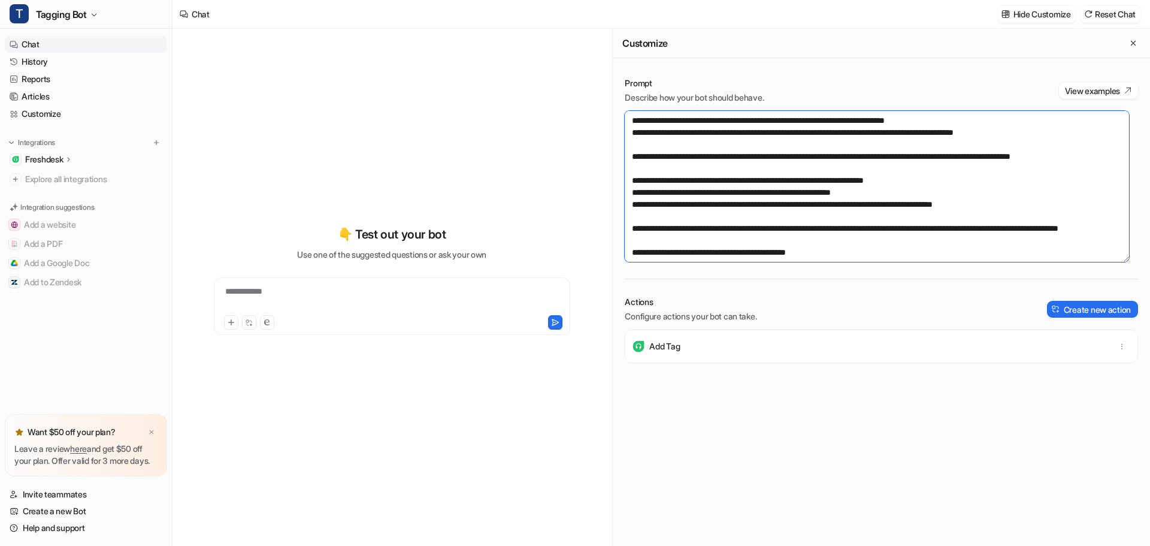
click at [976, 193] on textarea at bounding box center [877, 186] width 504 height 151
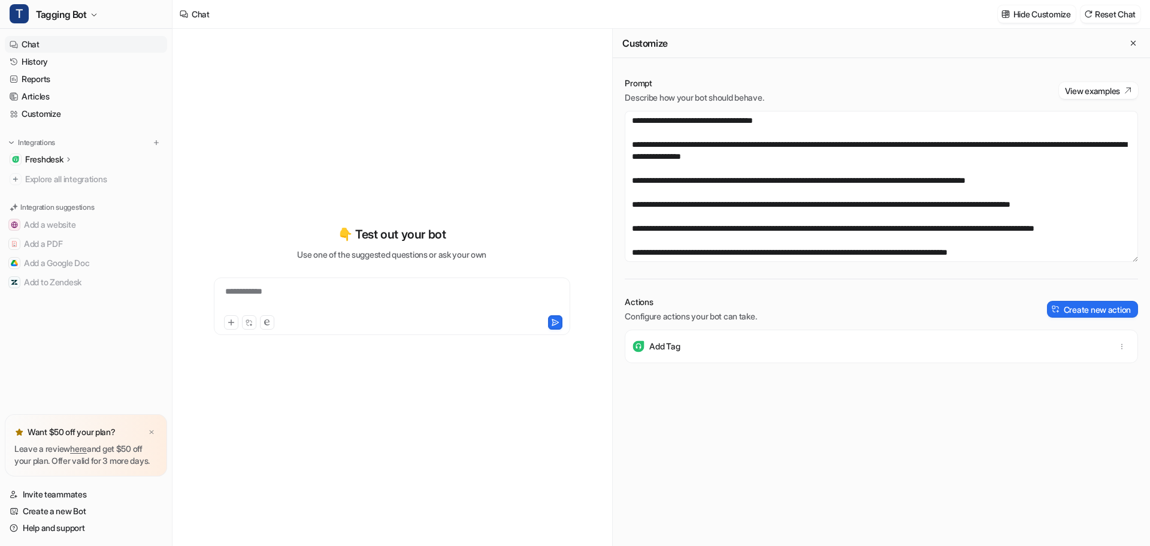
scroll to position [311, 0]
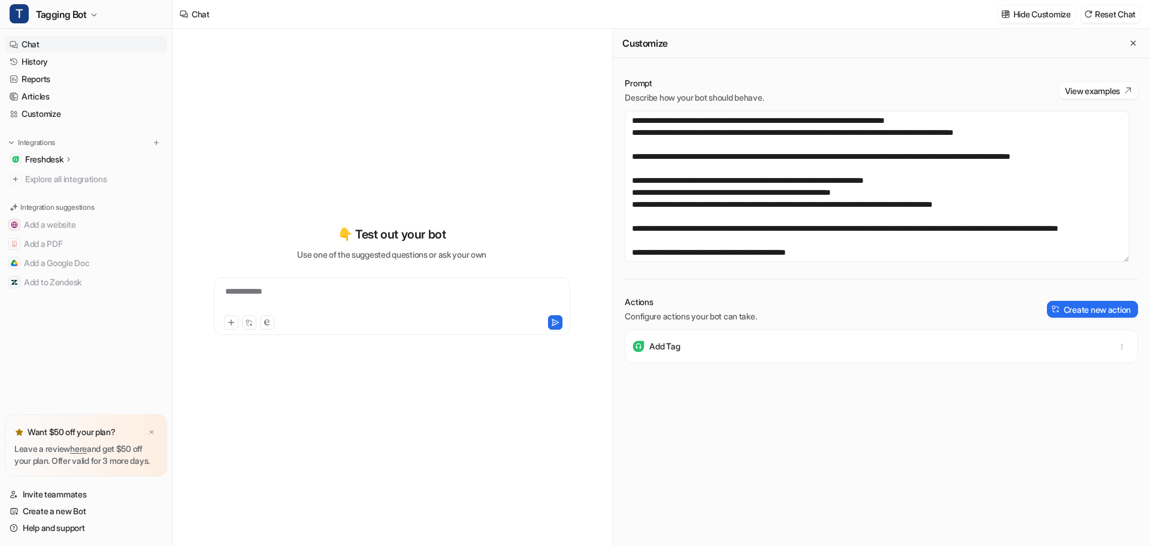
click at [803, 201] on textarea at bounding box center [877, 186] width 504 height 151
click at [1118, 196] on textarea at bounding box center [877, 186] width 504 height 151
drag, startPoint x: 915, startPoint y: 201, endPoint x: 631, endPoint y: 199, distance: 284.5
click at [631, 199] on textarea at bounding box center [877, 186] width 504 height 151
type textarea "**********"
